Goal: Information Seeking & Learning: Find specific page/section

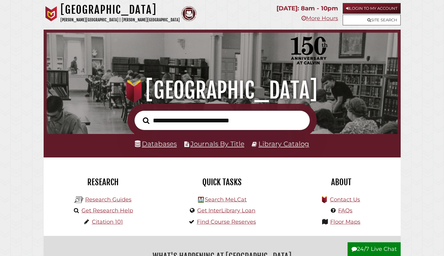
scroll to position [116, 348]
click at [360, 9] on link "Login to My Account" at bounding box center [371, 8] width 58 height 11
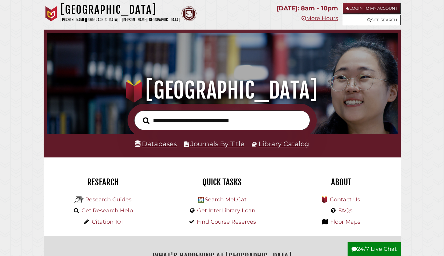
click at [192, 120] on input "text" at bounding box center [222, 120] width 176 height 20
type input "*********"
click at [146, 120] on button "Search" at bounding box center [146, 120] width 13 height 10
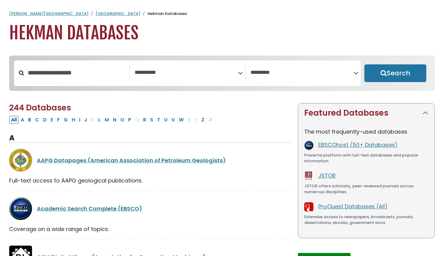
select select "Database Subject Filter"
select select "Database Vendors Filter"
click at [25, 121] on button "A" at bounding box center [22, 120] width 7 height 8
select select "Database Subject Filter"
select select "Database Vendors Filter"
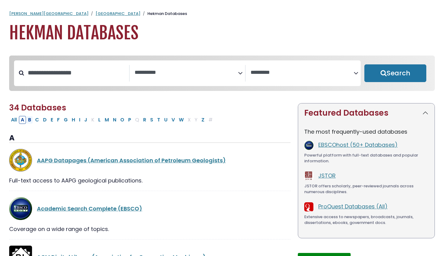
click at [29, 121] on button "B" at bounding box center [29, 120] width 7 height 8
select select "Database Subject Filter"
select select "Database Vendors Filter"
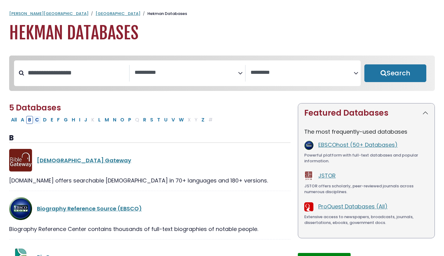
click at [39, 121] on button "C" at bounding box center [37, 120] width 8 height 8
select select "Database Subject Filter"
select select "Database Vendors Filter"
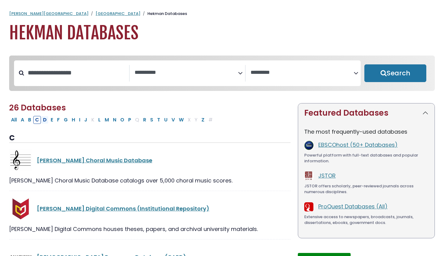
click at [46, 120] on button "D" at bounding box center [44, 120] width 7 height 8
select select "Database Subject Filter"
select select "Database Vendors Filter"
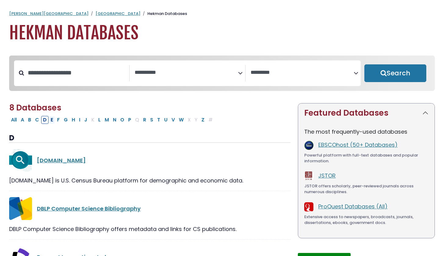
click at [54, 120] on button "E" at bounding box center [52, 120] width 6 height 8
select select "Database Subject Filter"
select select "Database Vendors Filter"
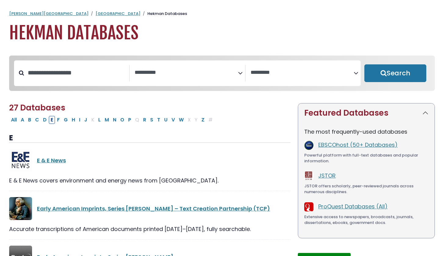
select select "Database Subject Filter"
select select "Database Vendors Filter"
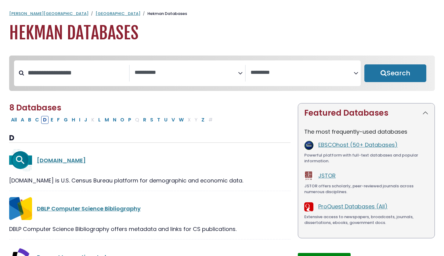
select select "Database Subject Filter"
select select "Database Vendors Filter"
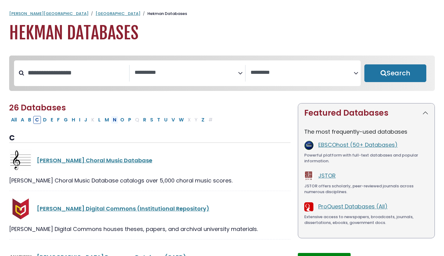
click at [116, 121] on button "N" at bounding box center [114, 120] width 7 height 8
select select "Database Subject Filter"
select select "Database Vendors Filter"
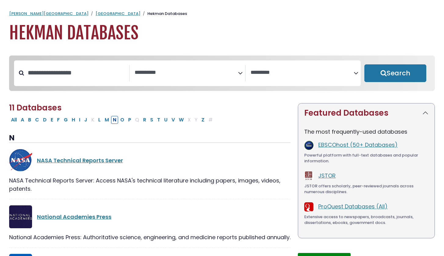
click at [86, 83] on div "**********" at bounding box center [187, 73] width 346 height 26
click at [85, 77] on input "Search database by title or keyword" at bounding box center [76, 73] width 105 height 10
type input "******"
click at [395, 73] on button "Search" at bounding box center [395, 73] width 62 height 18
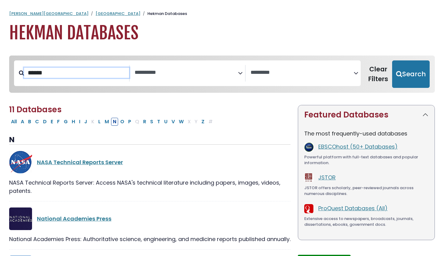
select select "Database Subject Filter"
select select "Database Vendors Filter"
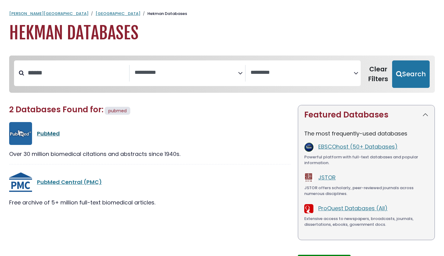
click at [51, 133] on link "PubMed" at bounding box center [48, 134] width 23 height 8
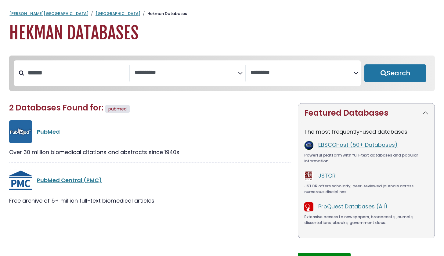
select select "Database Subject Filter"
select select "Database Vendors Filter"
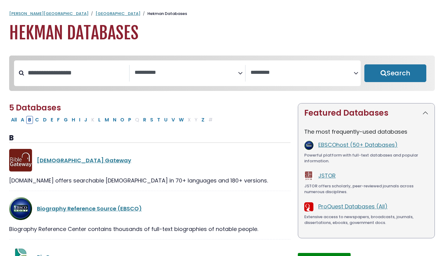
select select "Database Subject Filter"
select select "Database Vendors Filter"
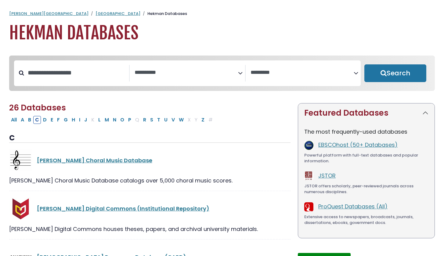
select select "Database Subject Filter"
select select "Database Vendors Filter"
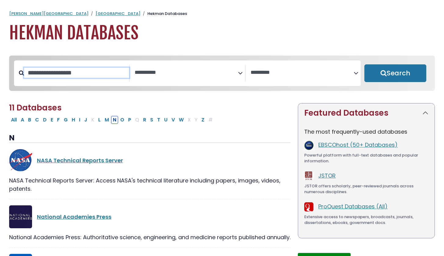
click at [51, 72] on input "Search database by title or keyword" at bounding box center [76, 73] width 105 height 10
type input "******"
click at [395, 73] on button "Search" at bounding box center [395, 73] width 62 height 18
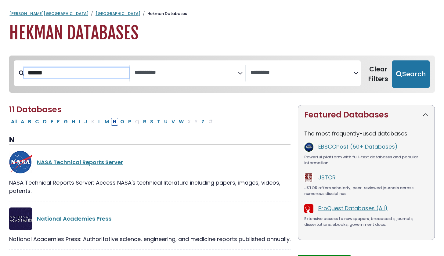
select select "Database Subject Filter"
select select "Database Vendors Filter"
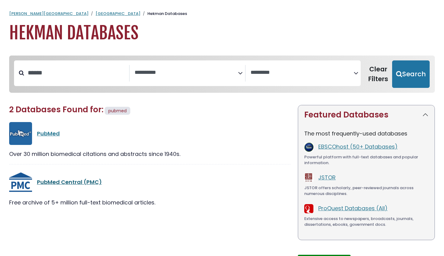
click at [70, 180] on link "PubMed Central (PMC)" at bounding box center [69, 182] width 65 height 8
click at [69, 181] on link "PubMed Central (PMC)" at bounding box center [69, 182] width 65 height 8
